Goal: Information Seeking & Learning: Learn about a topic

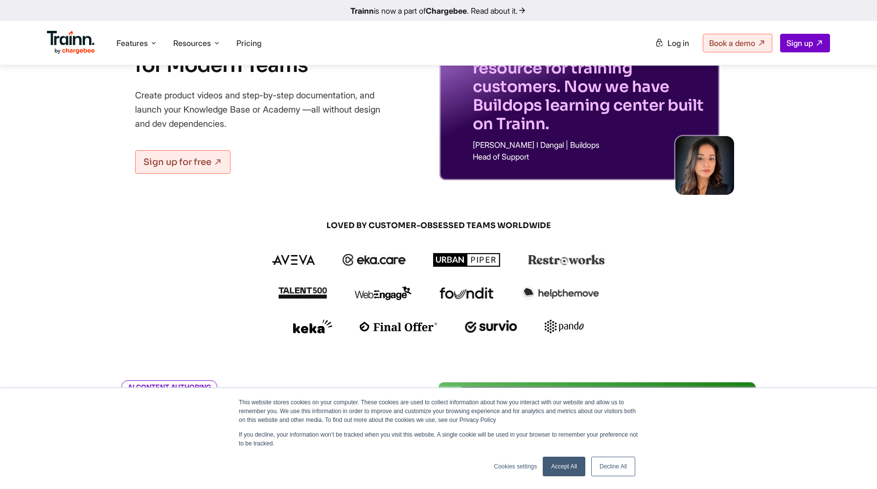
scroll to position [115, 0]
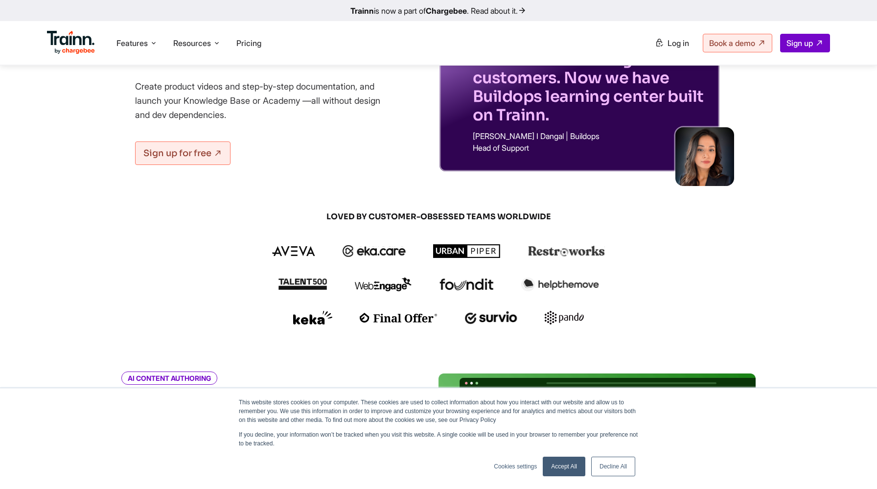
click at [618, 470] on link "Decline All" at bounding box center [613, 467] width 44 height 20
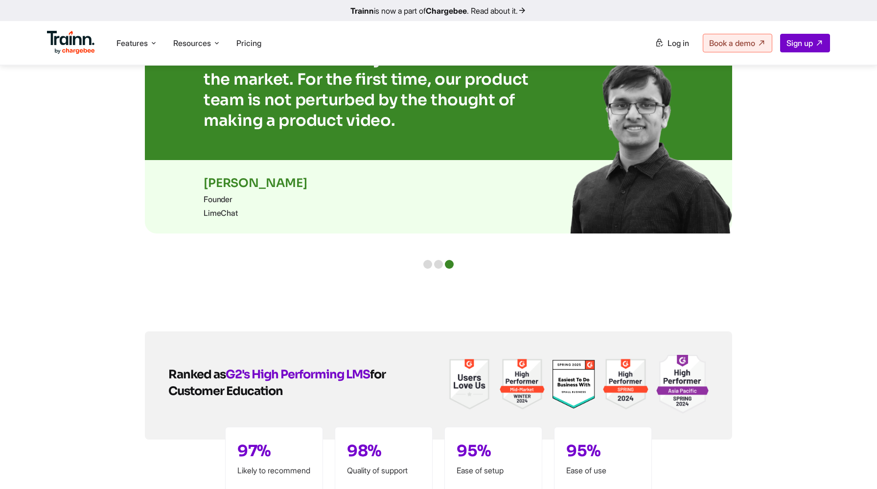
scroll to position [2138, 0]
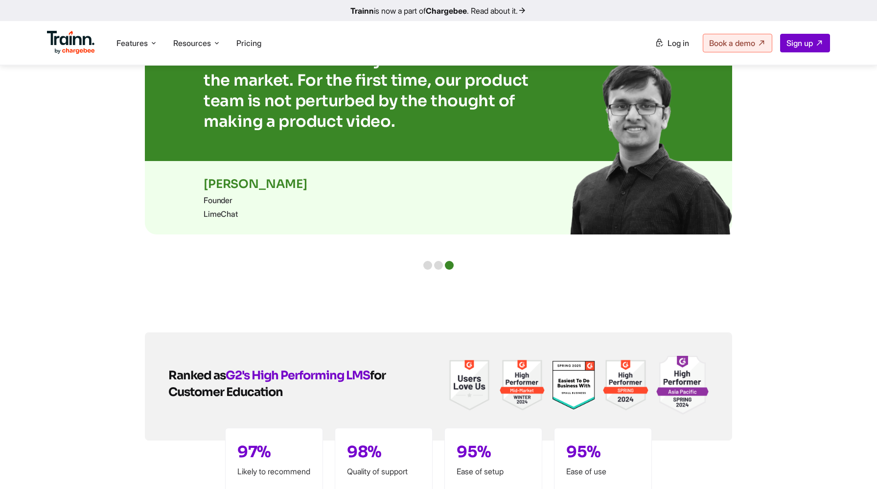
click at [438, 261] on div at bounding box center [438, 265] width 9 height 9
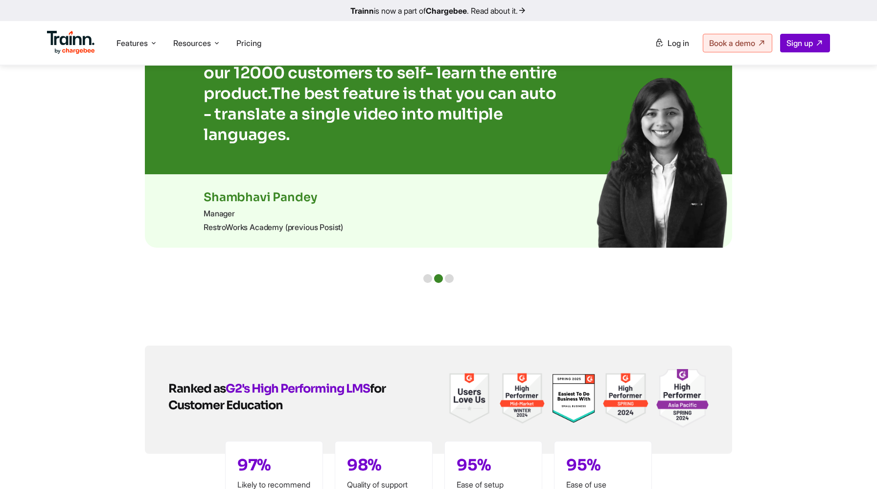
scroll to position [2080, 0]
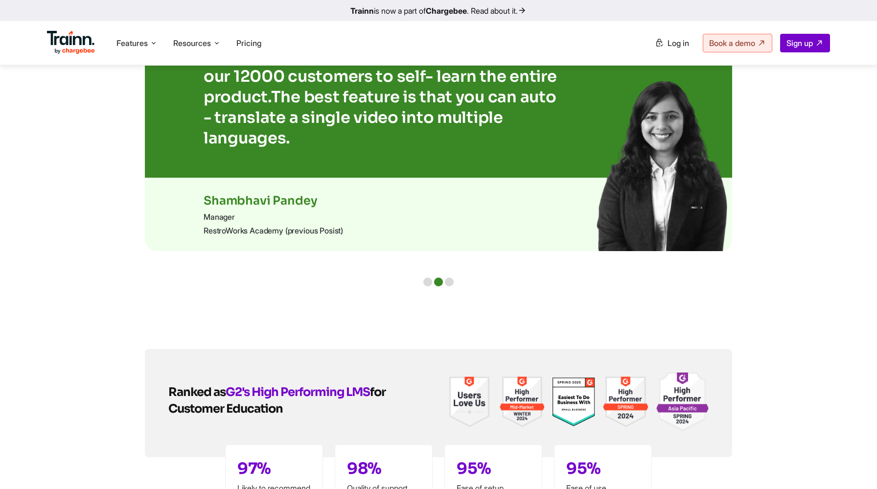
click at [430, 278] on div at bounding box center [427, 282] width 9 height 9
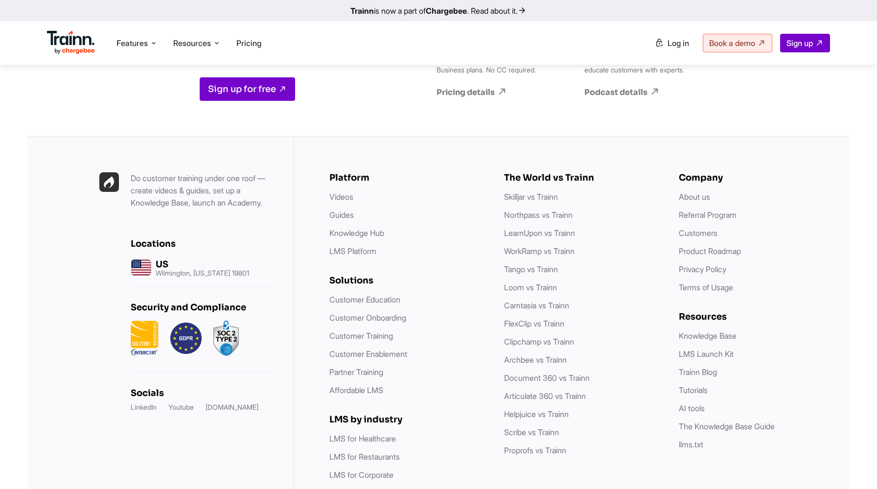
scroll to position [2727, 0]
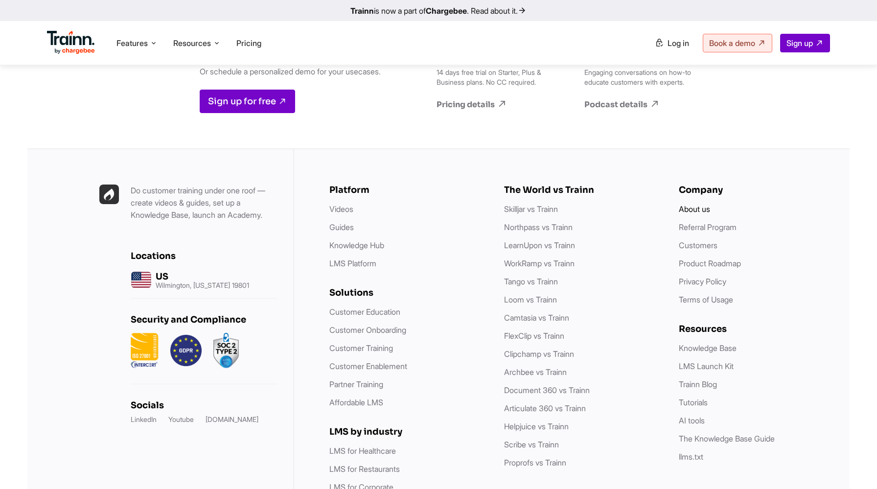
click at [694, 204] on link "About us" at bounding box center [694, 209] width 31 height 10
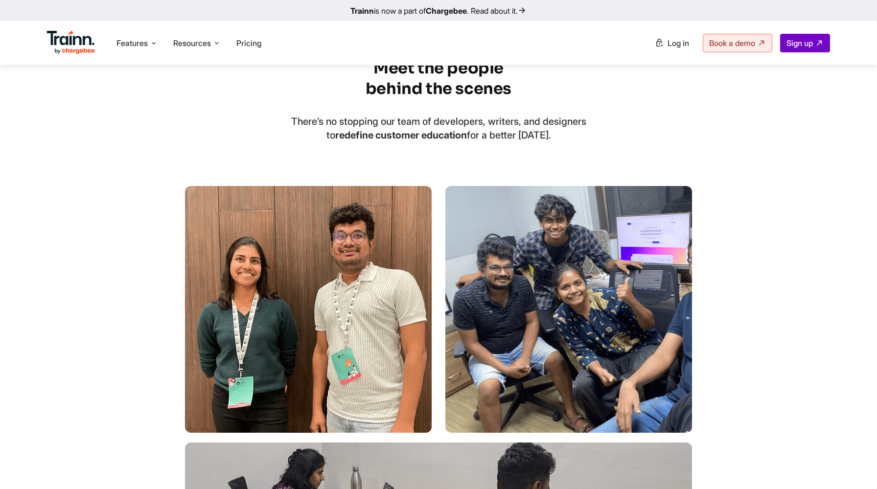
scroll to position [1296, 0]
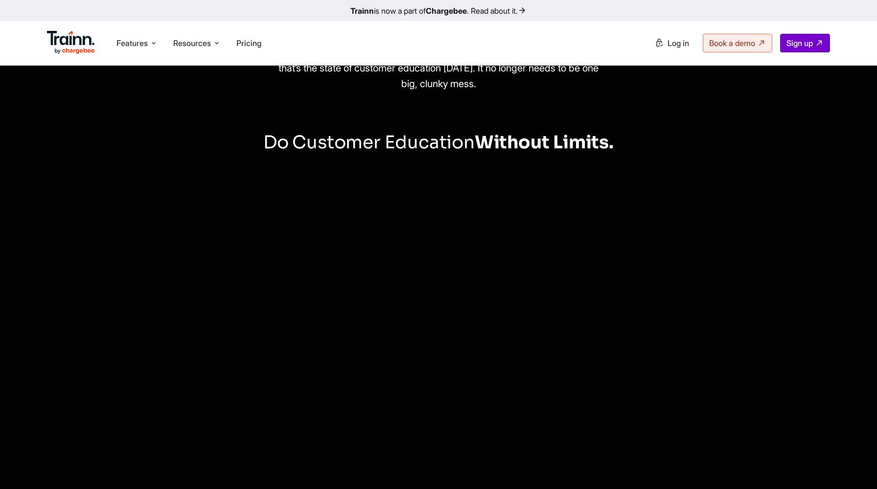
scroll to position [0, 0]
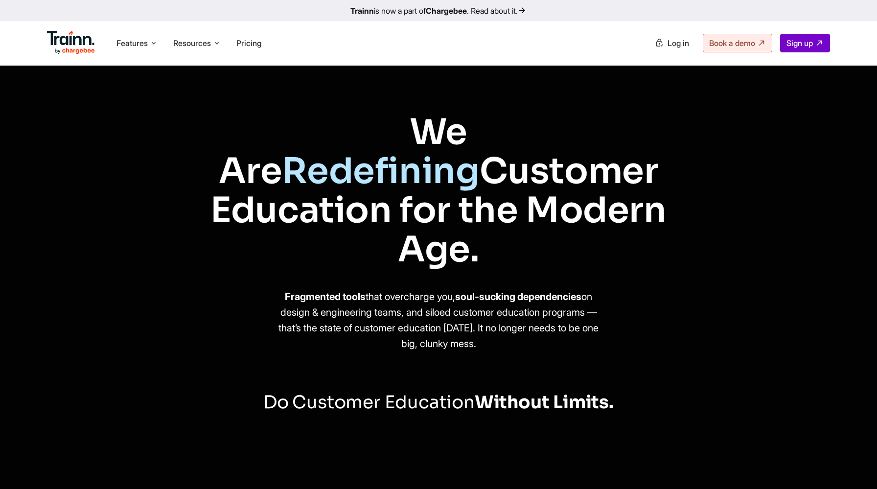
click at [502, 11] on link "Trainn is now a part of Chargebee . Read about it." at bounding box center [438, 10] width 877 height 21
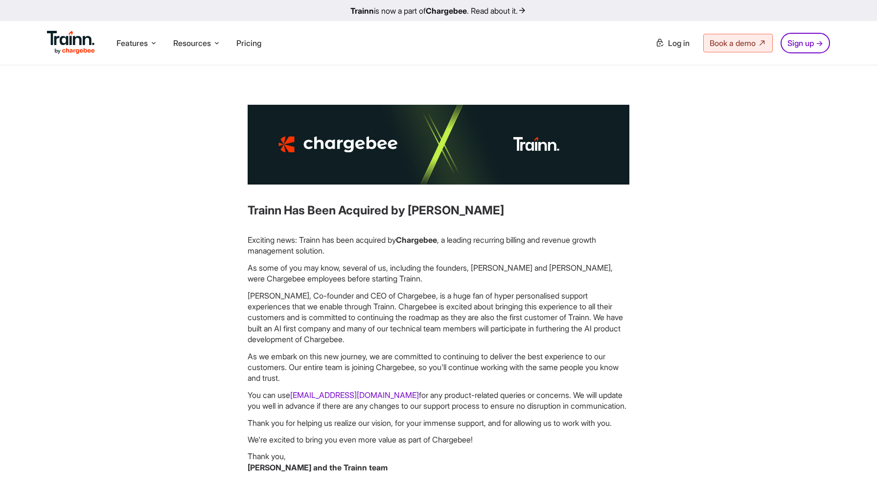
click at [505, 336] on p "[PERSON_NAME], Co-founder and CEO of Chargebee, is a huge fan of hyper personal…" at bounding box center [439, 317] width 382 height 55
click at [513, 331] on p "[PERSON_NAME], Co-founder and CEO of Chargebee, is a huge fan of hyper personal…" at bounding box center [439, 317] width 382 height 55
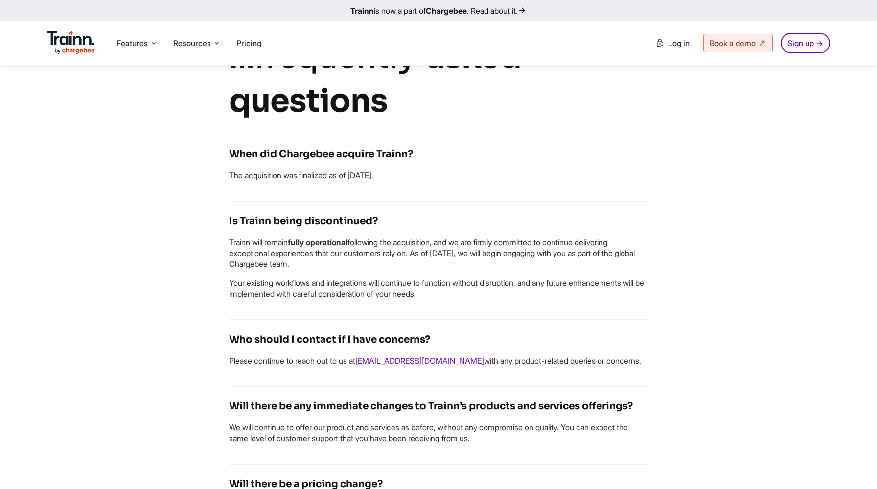
scroll to position [500, 0]
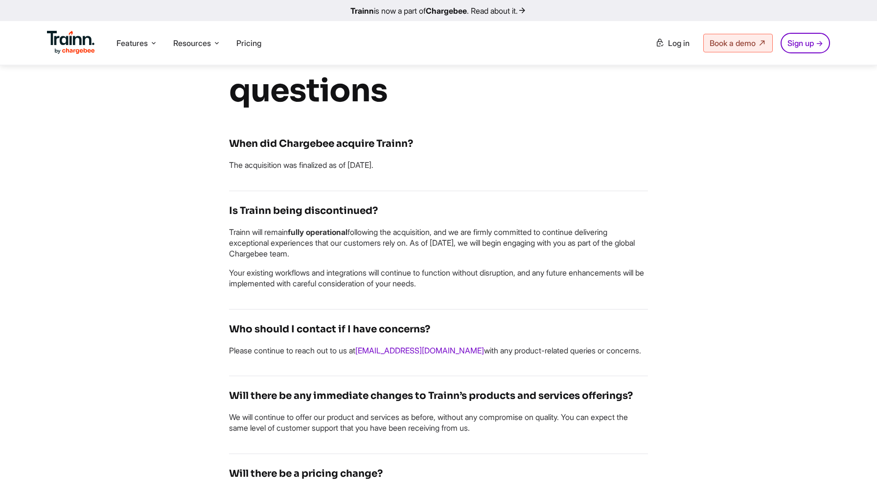
click at [768, 334] on div "Trainn Has Been Acquired by Chargebee Exciting news: Trainn has been acquired b…" at bounding box center [438, 284] width 705 height 1358
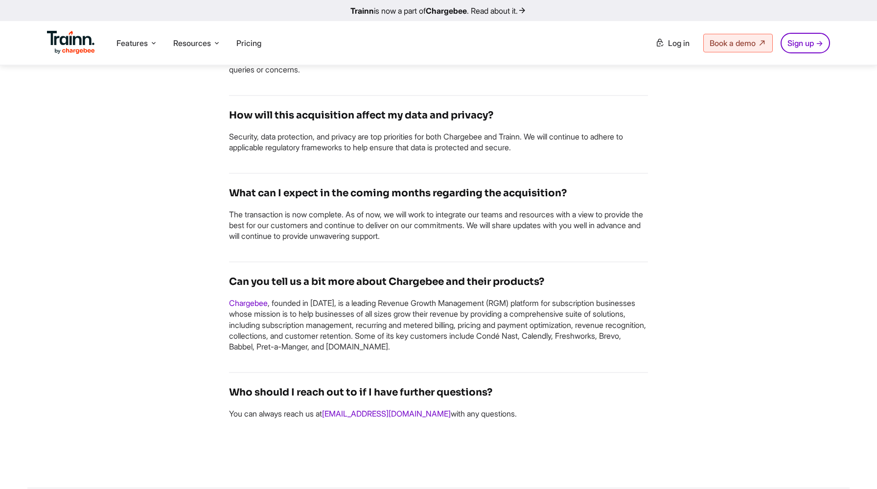
scroll to position [1025, 0]
click at [259, 307] on link "Chargebee" at bounding box center [248, 303] width 39 height 10
